Goal: Find specific page/section: Find specific page/section

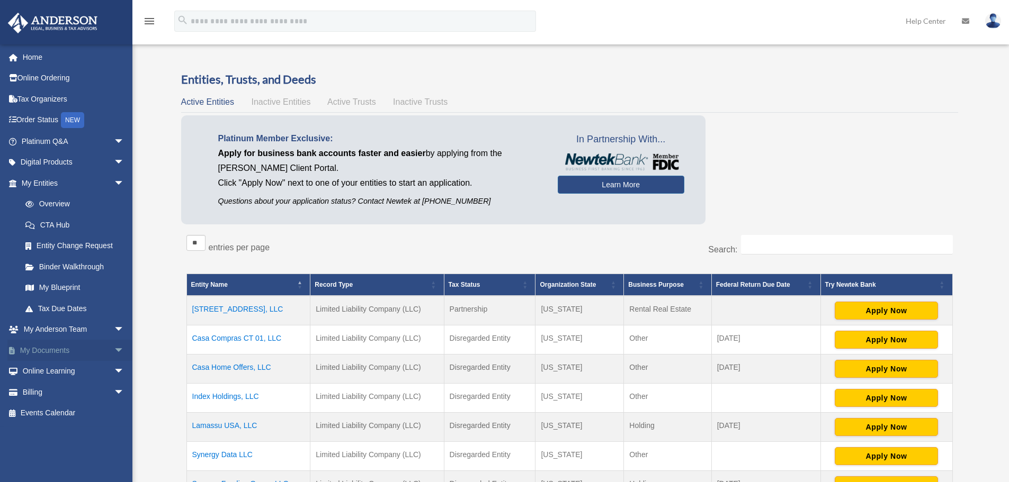
click at [52, 350] on link "My Documents arrow_drop_down" at bounding box center [73, 350] width 133 height 21
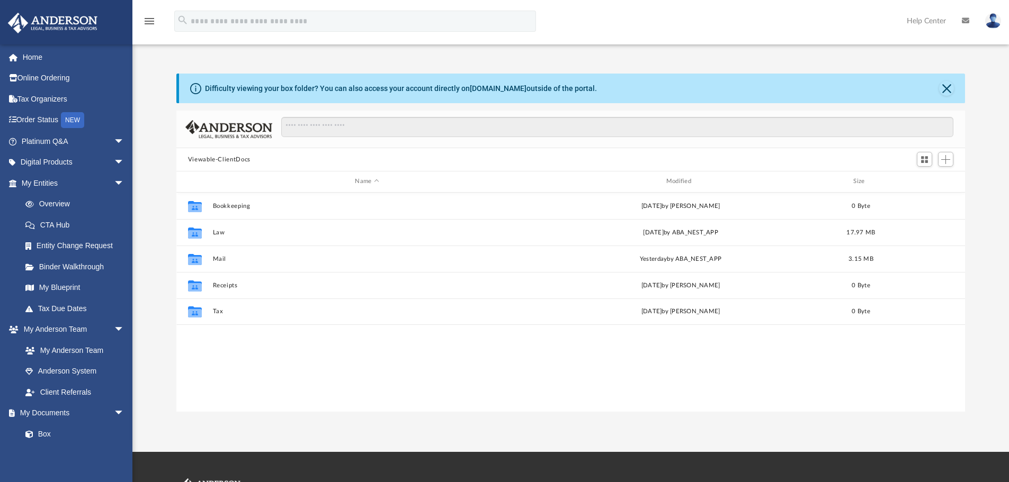
scroll to position [233, 781]
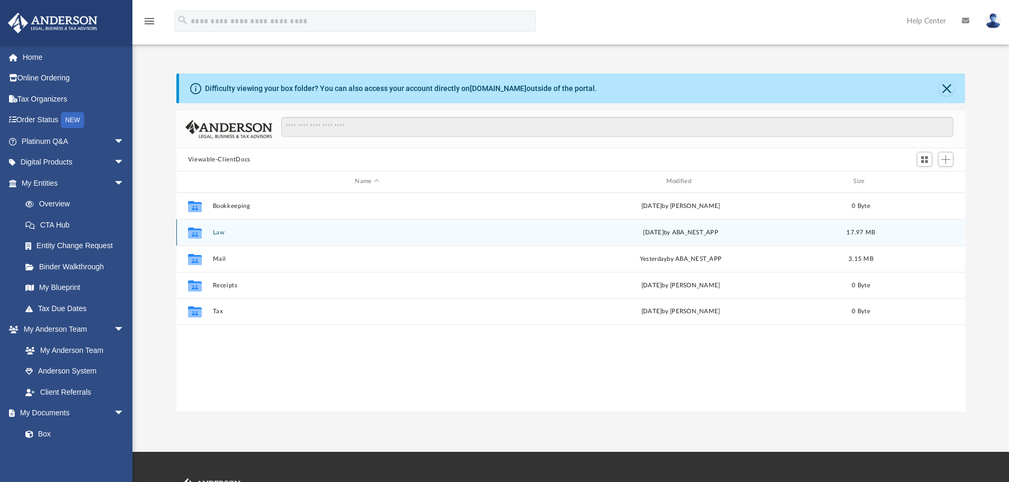
click at [216, 231] on button "Law" at bounding box center [366, 232] width 309 height 7
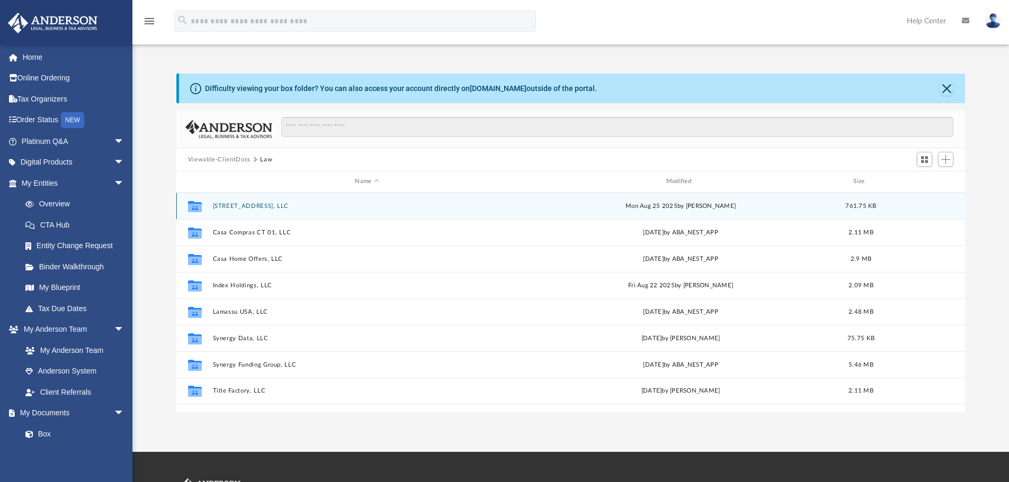
click at [241, 207] on button "[STREET_ADDRESS], LLC" at bounding box center [366, 206] width 309 height 7
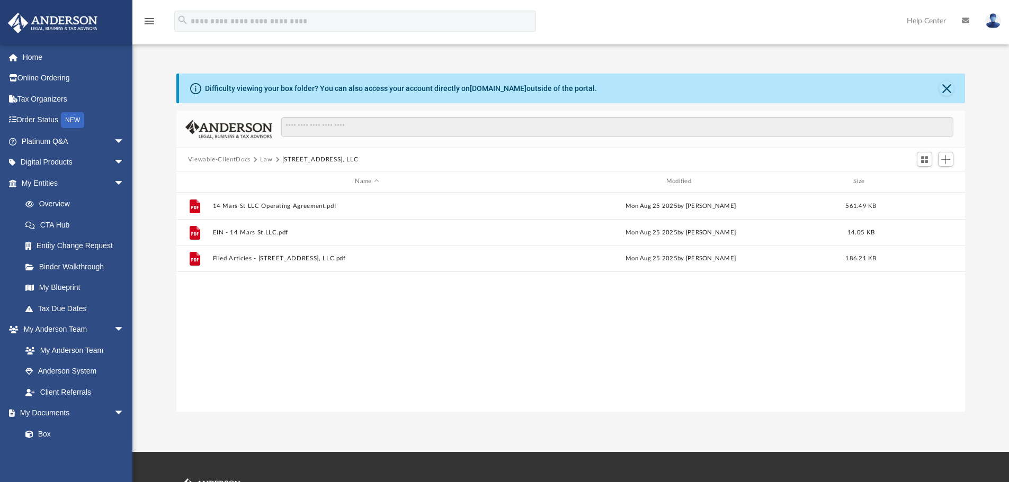
click at [264, 159] on button "Law" at bounding box center [266, 160] width 12 height 10
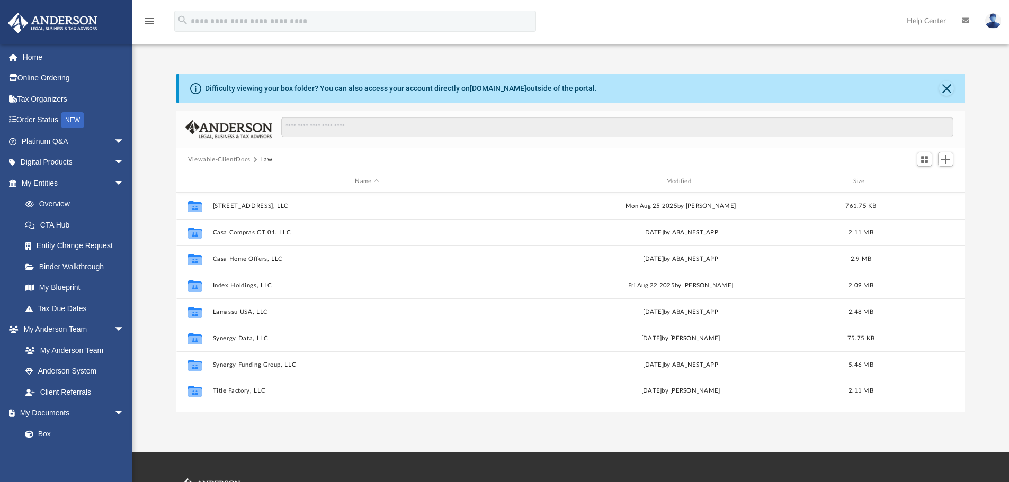
click at [234, 161] on button "Viewable-ClientDocs" at bounding box center [219, 160] width 62 height 10
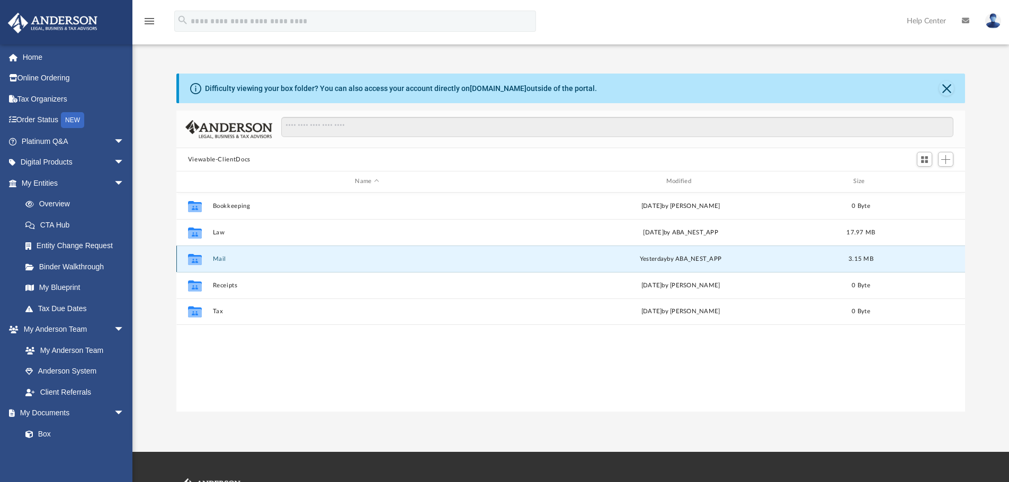
click at [221, 256] on button "Mail" at bounding box center [366, 259] width 309 height 7
click at [220, 260] on button "Mail" at bounding box center [366, 259] width 309 height 7
click at [220, 262] on button "Mail" at bounding box center [366, 259] width 309 height 7
click at [218, 256] on button "Mail" at bounding box center [366, 259] width 309 height 7
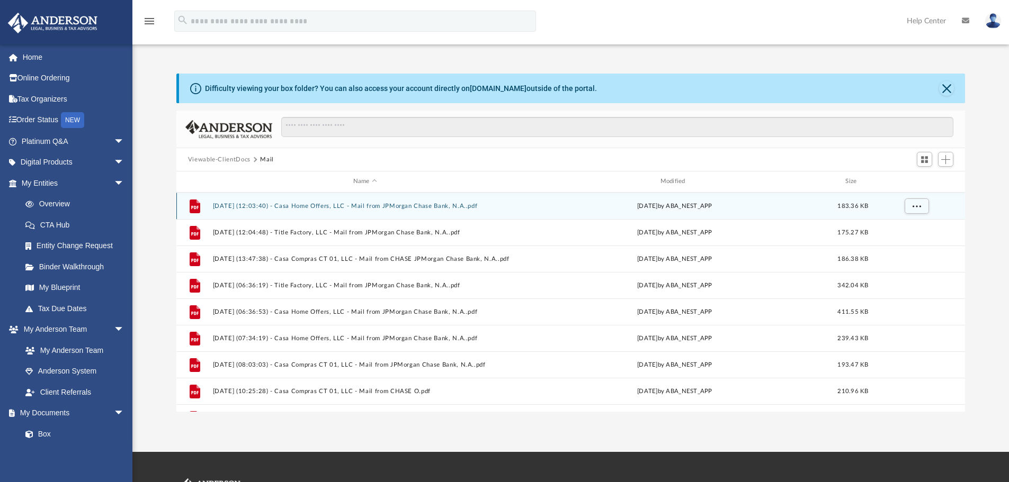
click at [408, 208] on button "[DATE] (12:03:40) - Casa Home Offers, LLC - Mail from JPMorgan Chase Bank, N.A.…" at bounding box center [364, 206] width 305 height 7
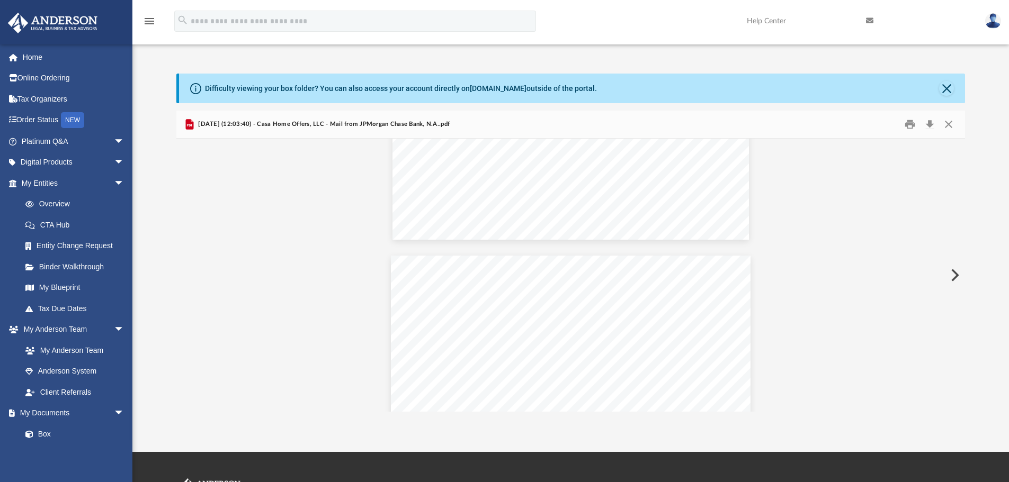
scroll to position [0, 0]
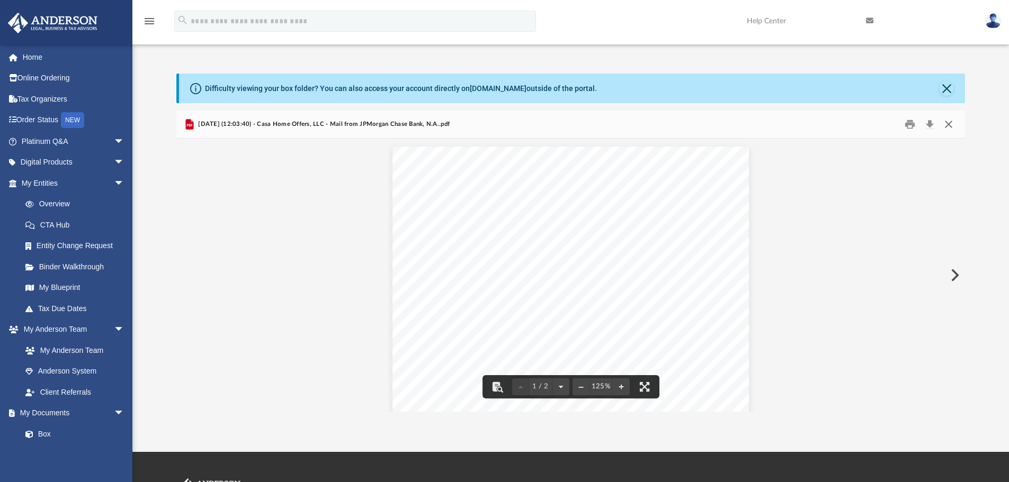
click at [949, 121] on button "Close" at bounding box center [948, 124] width 19 height 16
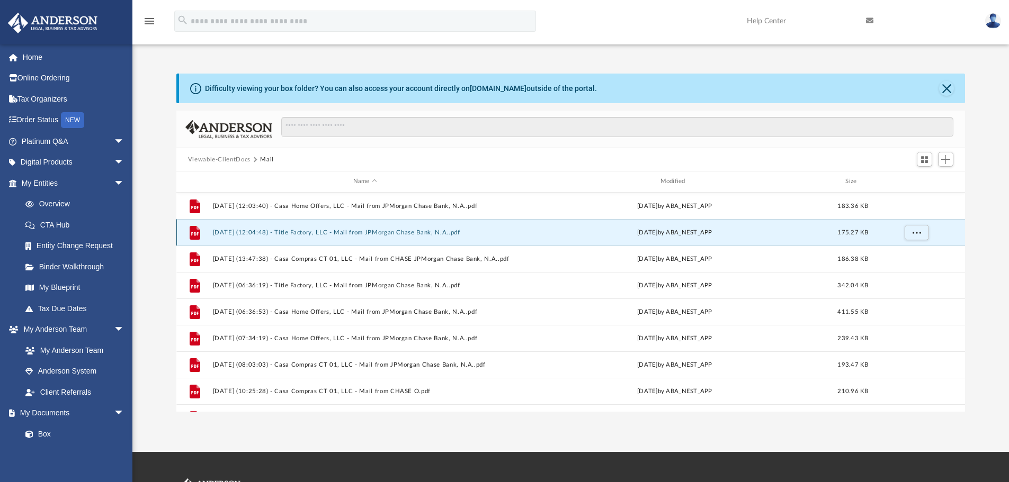
click at [383, 231] on button "[DATE] (12:04:48) - Title Factory, LLC - Mail from JPMorgan Chase Bank, N.A..pdf" at bounding box center [364, 232] width 305 height 7
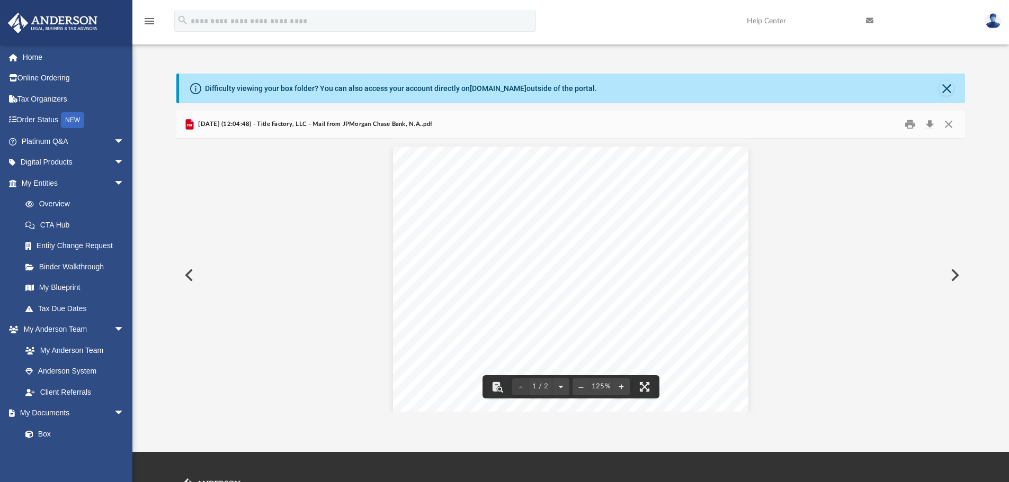
click at [182, 280] on button "Preview" at bounding box center [187, 276] width 23 height 30
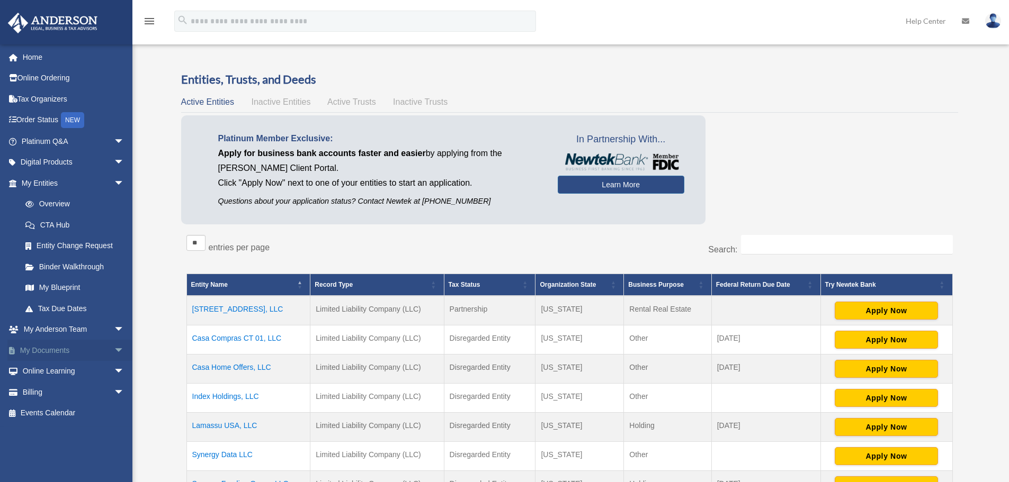
click at [58, 345] on link "My Documents arrow_drop_down" at bounding box center [73, 350] width 133 height 21
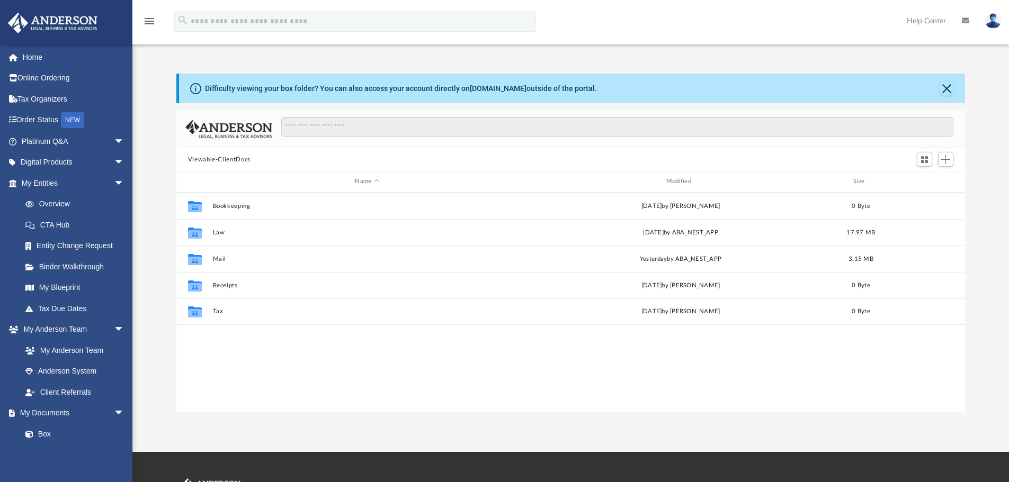
scroll to position [233, 781]
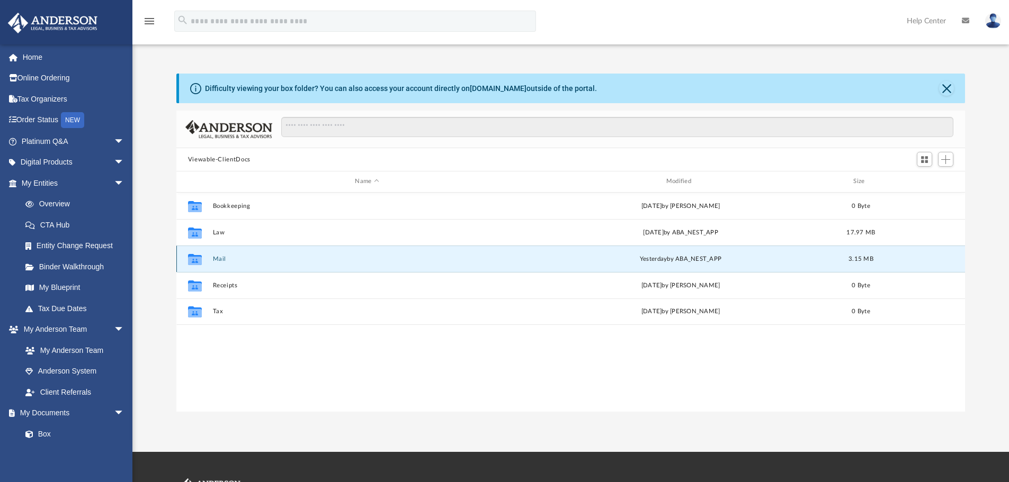
click at [218, 262] on button "Mail" at bounding box center [366, 259] width 309 height 7
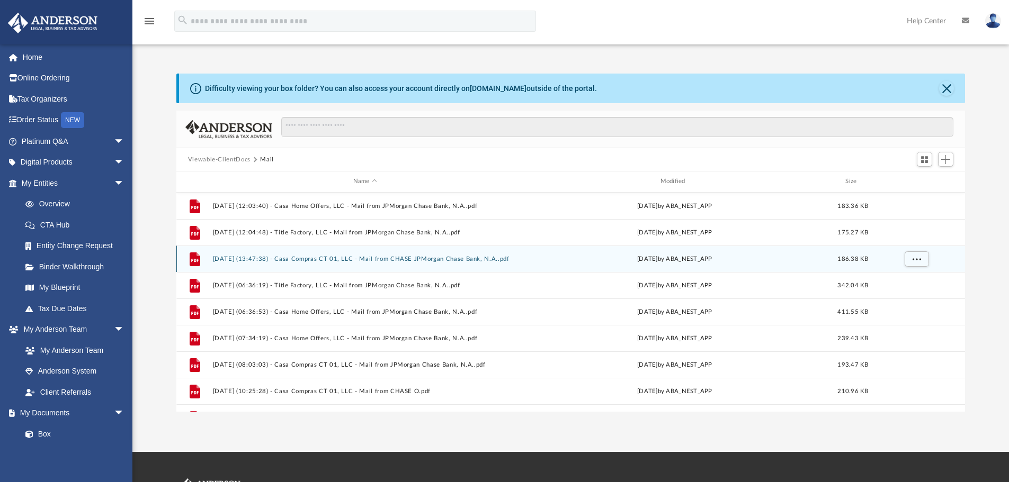
click at [484, 260] on button "2025.06.10 (13:47:38) - Casa Compras CT 01, LLC - Mail from CHASE JPMorgan Chas…" at bounding box center [364, 259] width 305 height 7
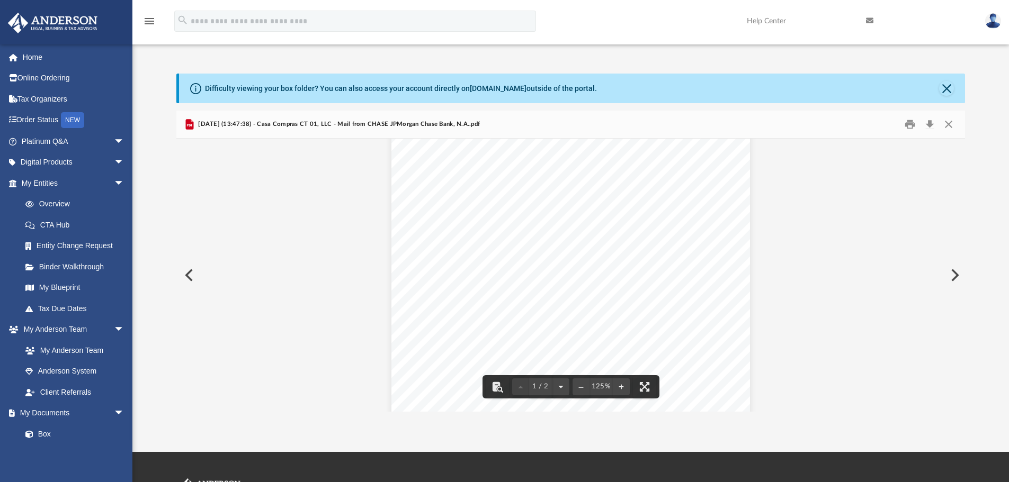
scroll to position [0, 0]
click at [954, 121] on button "Close" at bounding box center [948, 124] width 19 height 16
